Goal: Transaction & Acquisition: Book appointment/travel/reservation

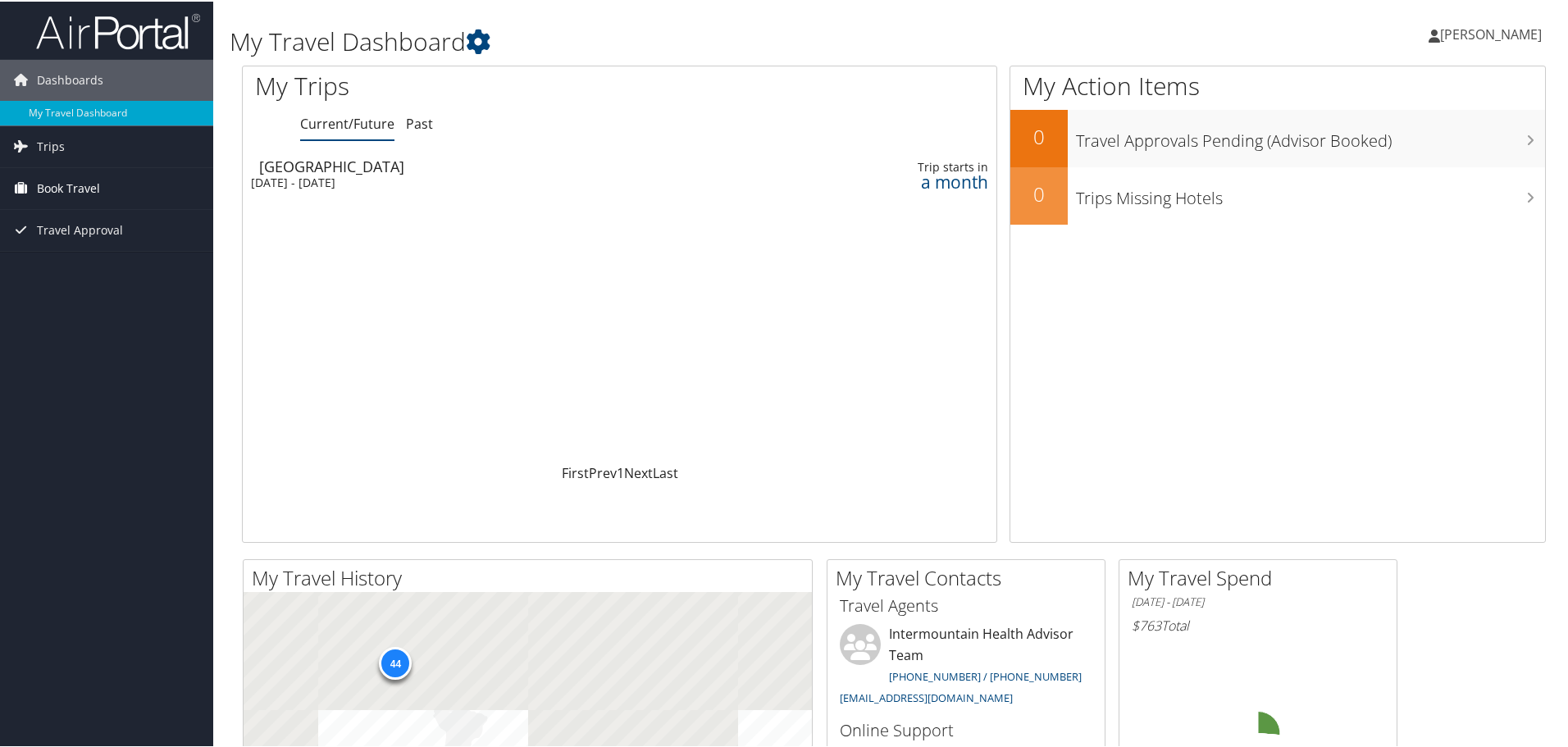
click at [48, 183] on span "Book Travel" at bounding box center [69, 187] width 63 height 41
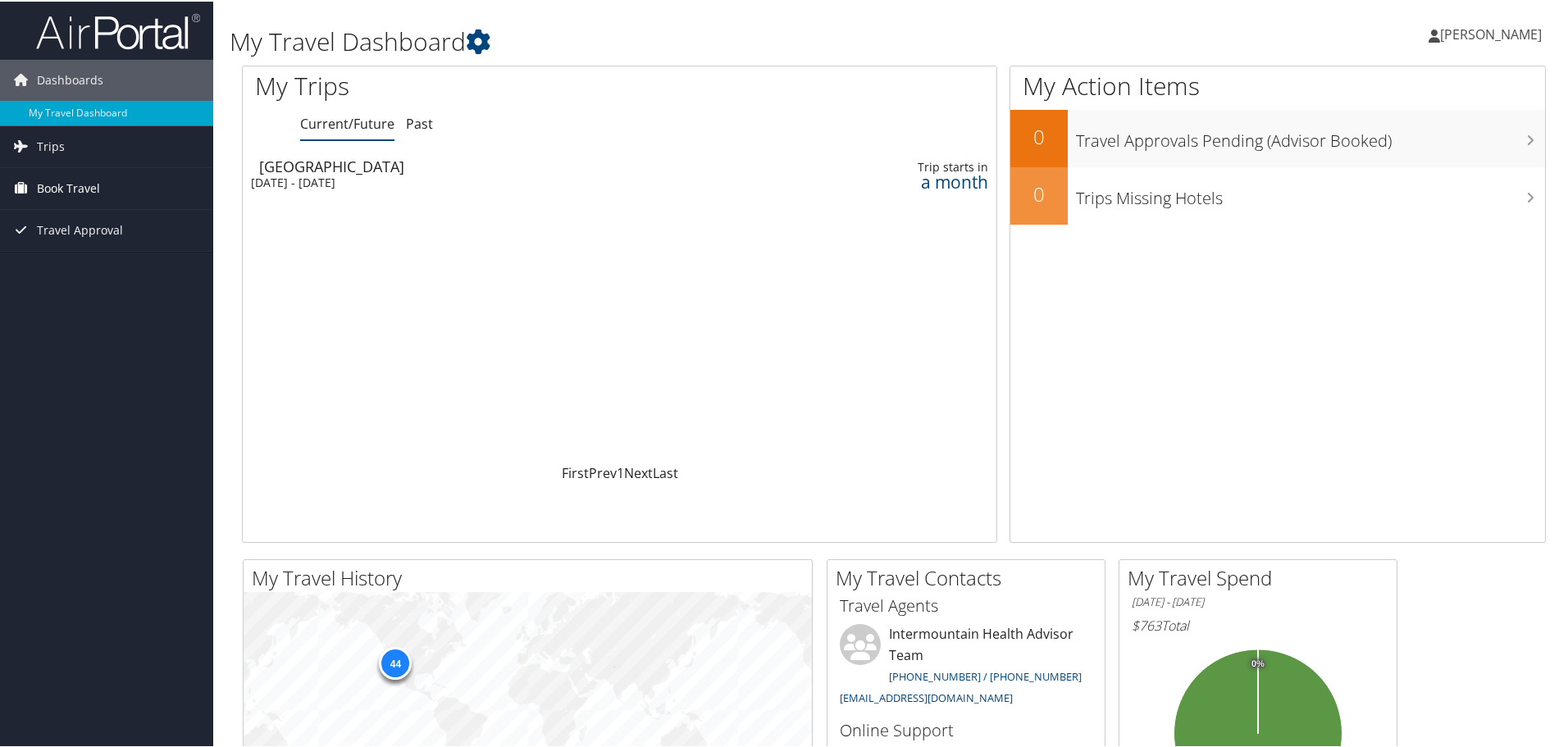
click at [70, 186] on span "Book Travel" at bounding box center [69, 187] width 63 height 41
click at [74, 270] on link "Book/Manage Online Trips" at bounding box center [107, 269] width 213 height 25
click at [86, 272] on link "Book/Manage Online Trips" at bounding box center [107, 269] width 213 height 25
click at [77, 267] on link "Book/Manage Online Trips" at bounding box center [107, 269] width 213 height 25
click at [80, 278] on link "Book/Manage Online Trips" at bounding box center [107, 269] width 213 height 25
